Goal: Check status: Check status

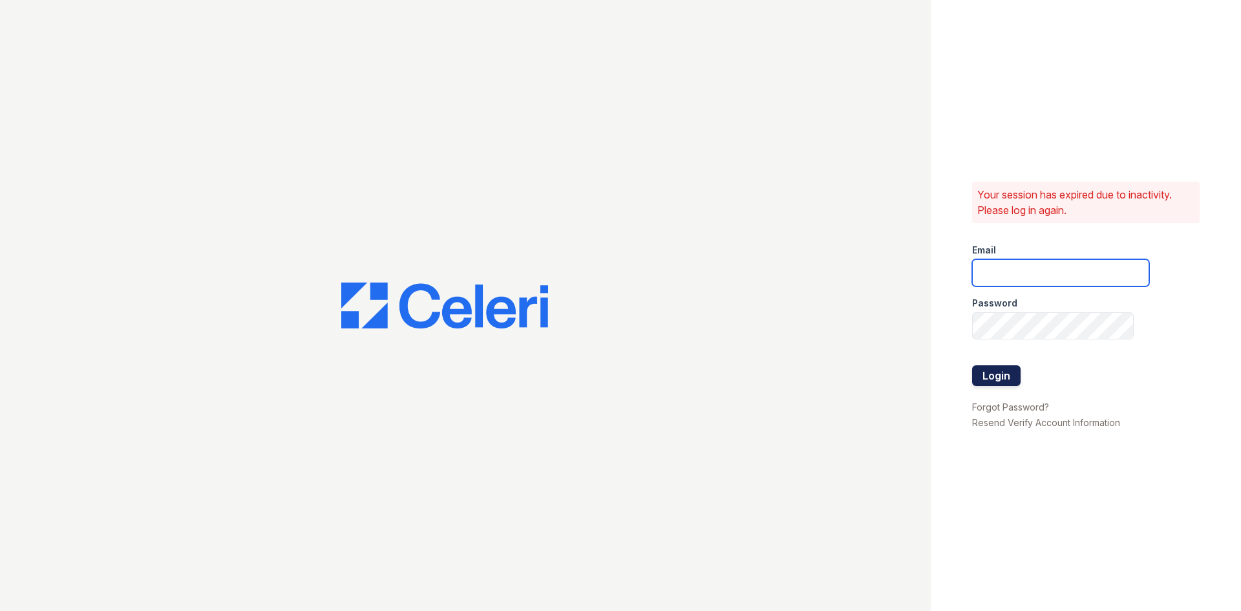
type input "[EMAIL_ADDRESS][DOMAIN_NAME]"
click at [987, 373] on button "Login" at bounding box center [996, 375] width 48 height 21
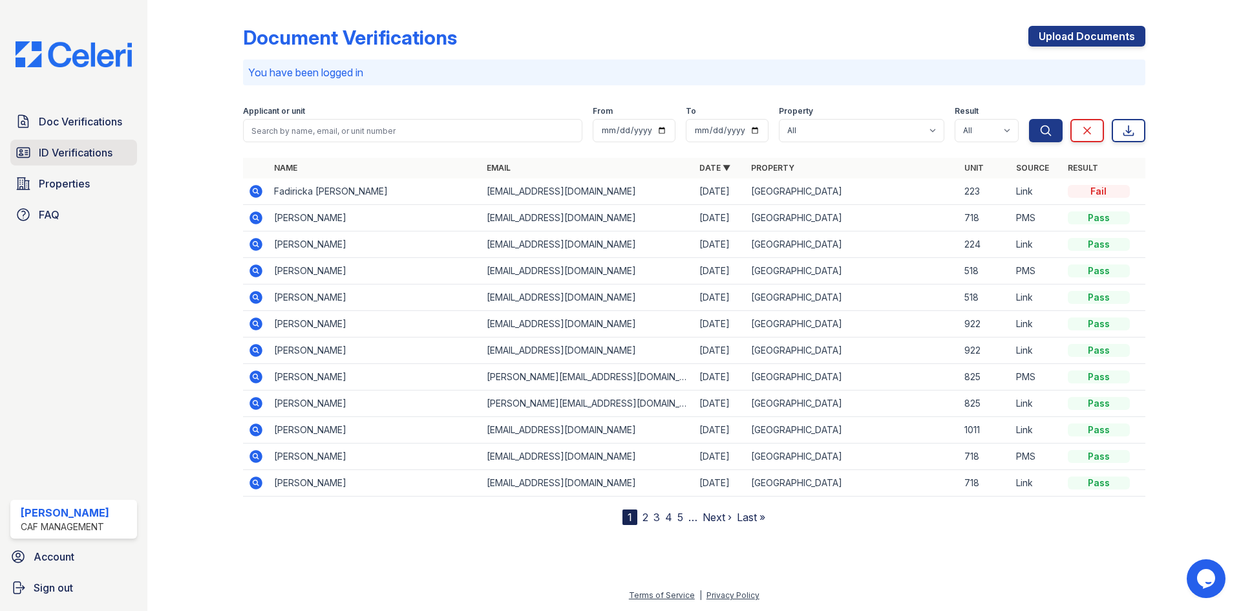
click at [69, 155] on span "ID Verifications" at bounding box center [76, 153] width 74 height 16
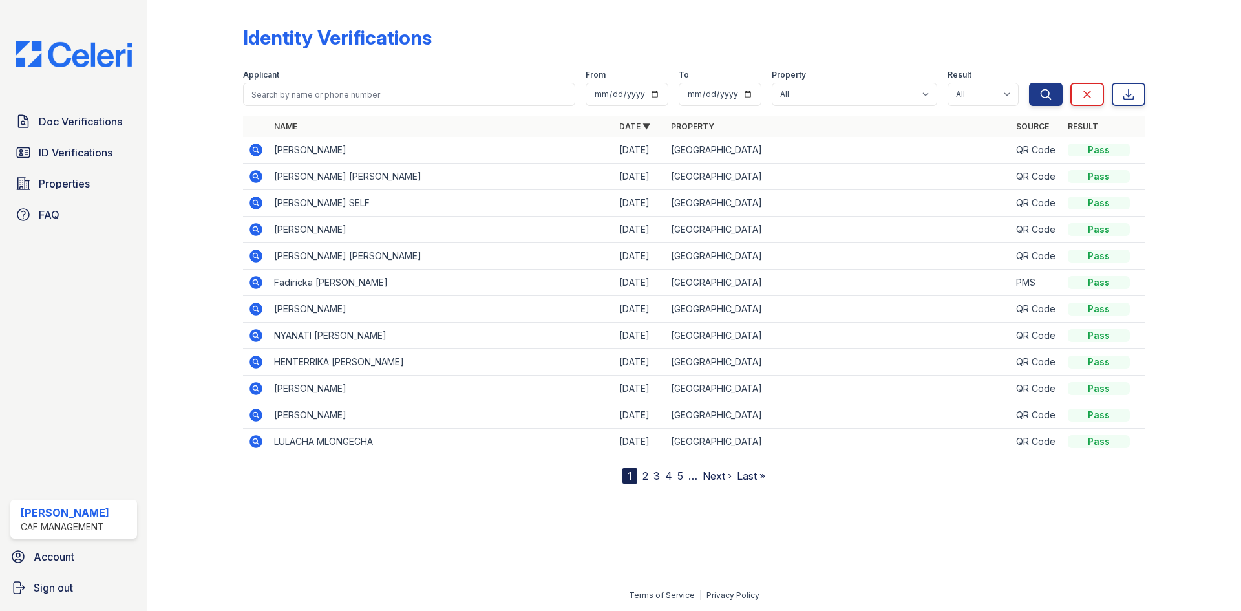
click at [256, 176] on icon at bounding box center [254, 175] width 3 height 3
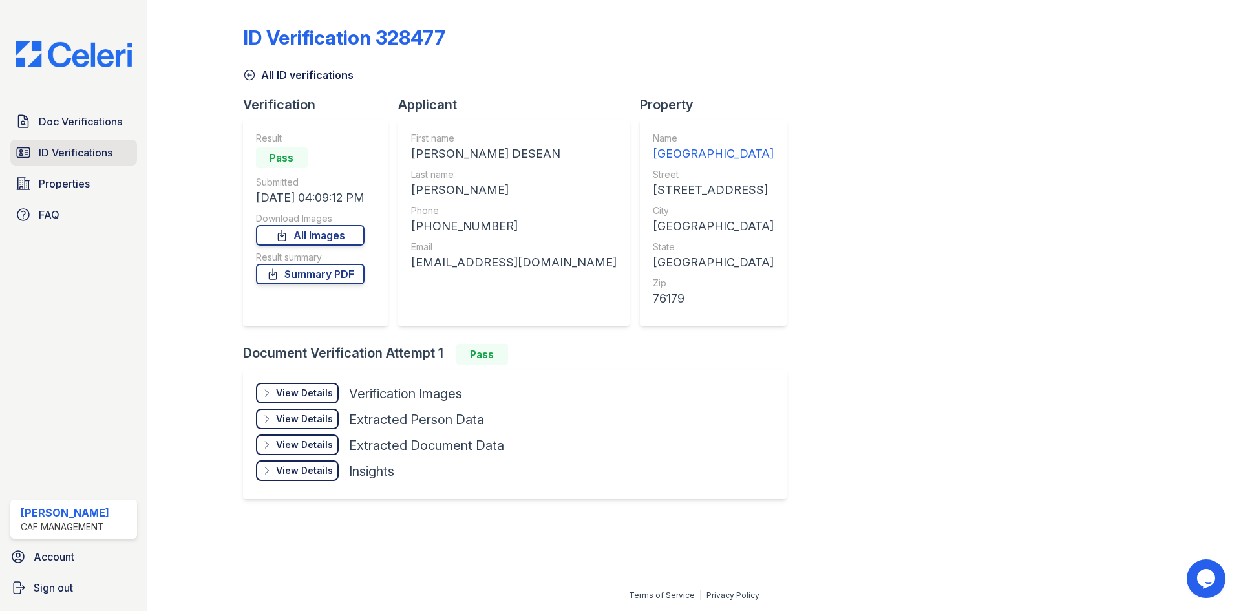
click at [68, 149] on span "ID Verifications" at bounding box center [76, 153] width 74 height 16
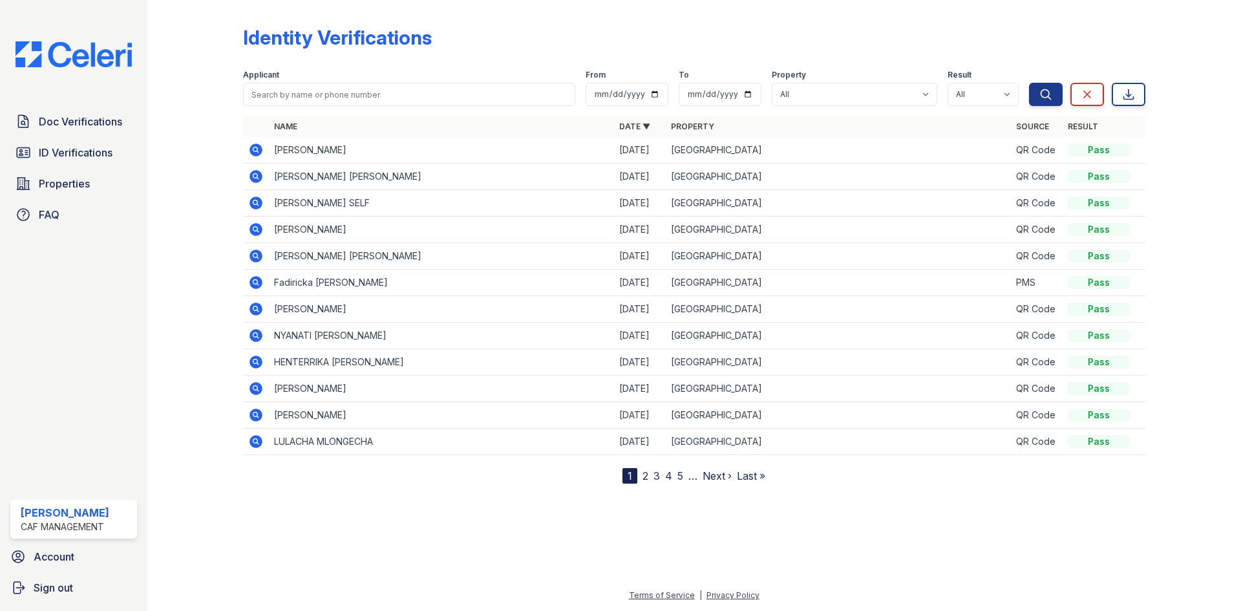
click at [250, 151] on icon at bounding box center [255, 149] width 13 height 13
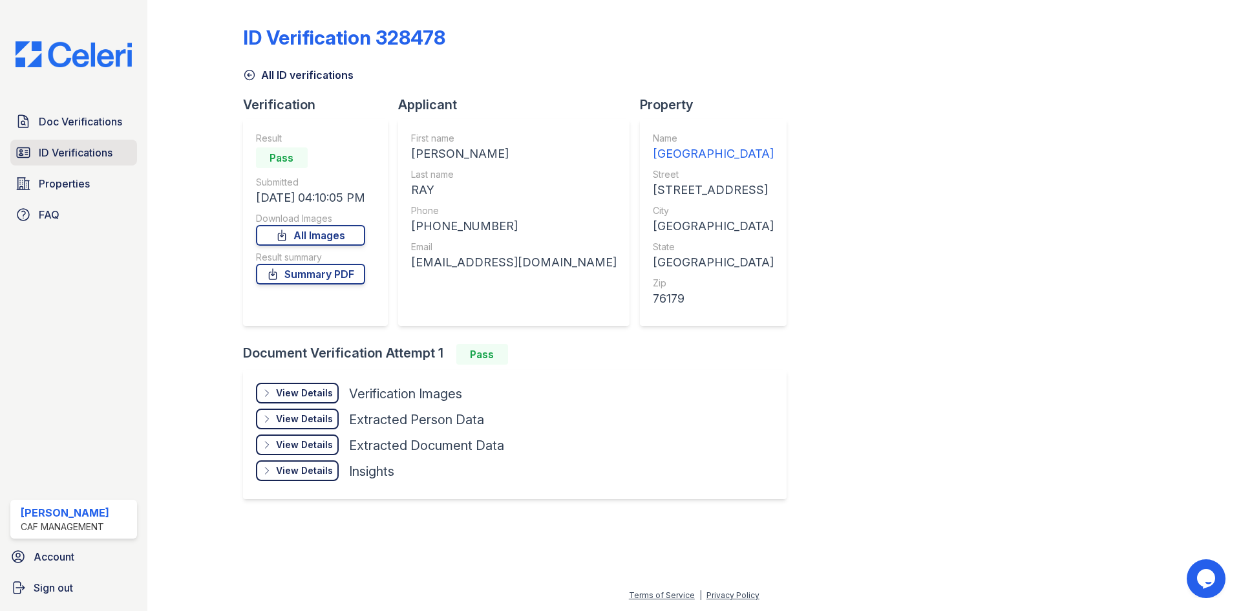
click at [56, 151] on span "ID Verifications" at bounding box center [76, 153] width 74 height 16
